Goal: Navigation & Orientation: Find specific page/section

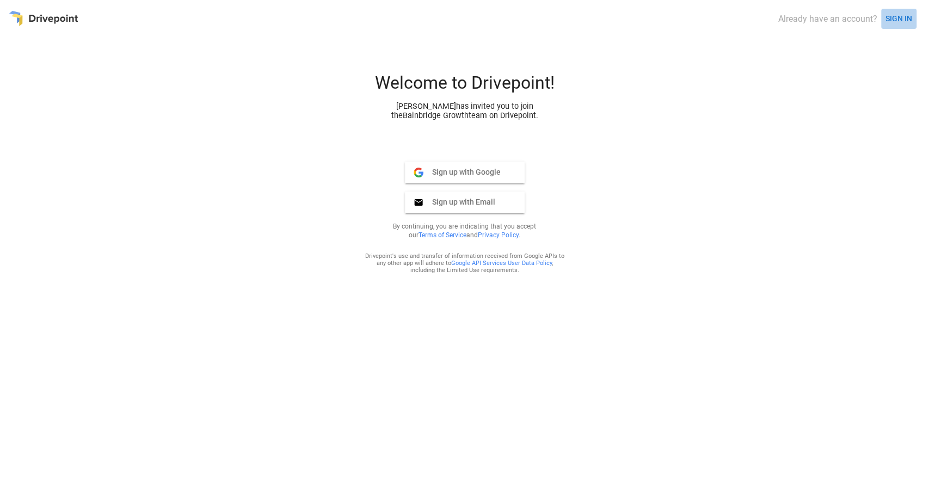
click at [898, 13] on button "SIGN IN" at bounding box center [898, 19] width 35 height 20
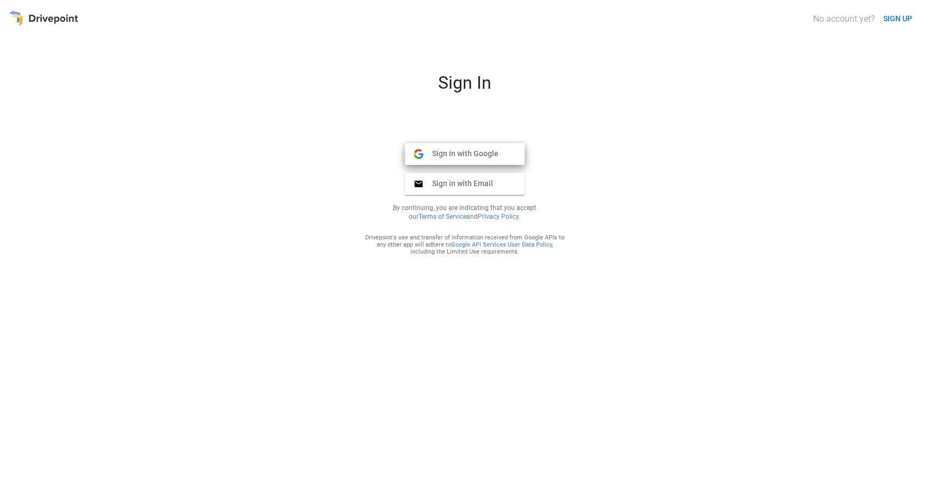
click at [475, 156] on span "Sign in with Google" at bounding box center [460, 154] width 75 height 10
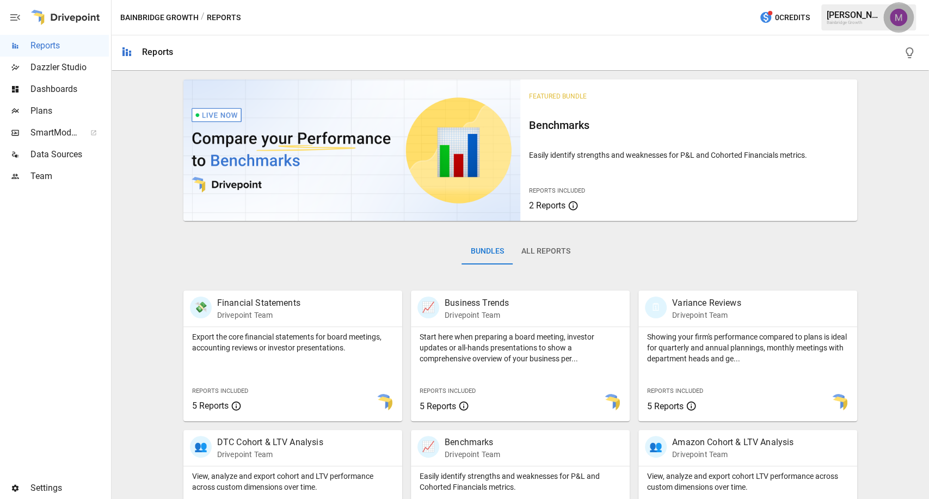
click at [903, 22] on img "Umer Muhammed" at bounding box center [897, 17] width 17 height 17
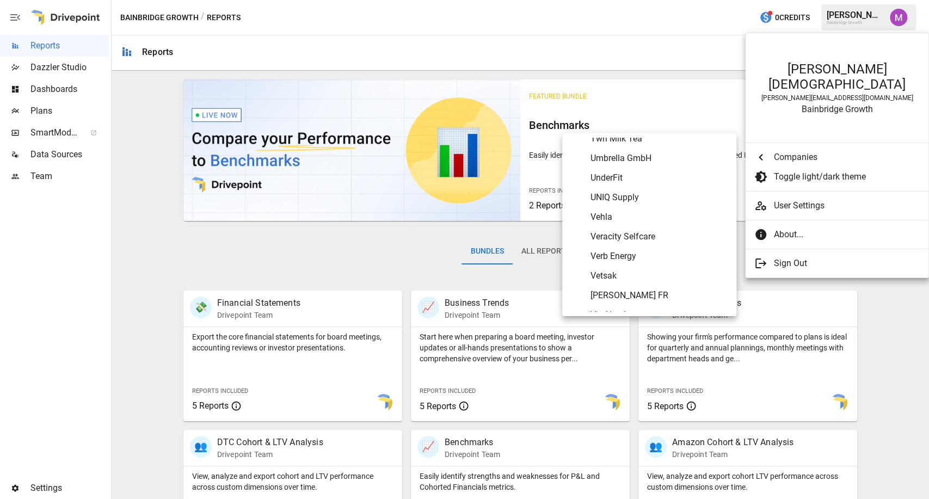
scroll to position [5456, 0]
click at [629, 289] on span "[PERSON_NAME] FR" at bounding box center [658, 292] width 137 height 13
